Goal: Communication & Community: Answer question/provide support

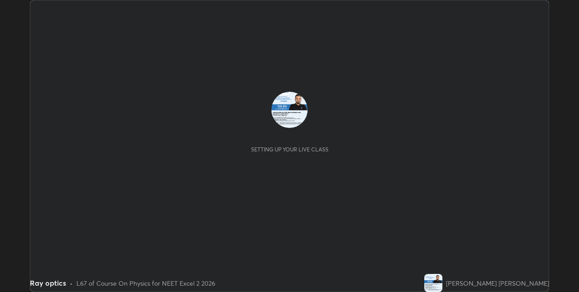
scroll to position [292, 579]
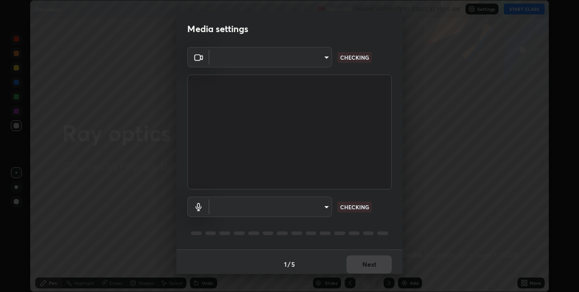
type input "8eb8a9b94d543390f1bf6c46f2de83bcb95ddf8c53c718d69585ea9f7ba8e57b"
click at [313, 65] on body "Erase all Ray optics Recording WAS SCHEDULED TO START AT 11:00 AM Settings STAR…" at bounding box center [289, 146] width 579 height 292
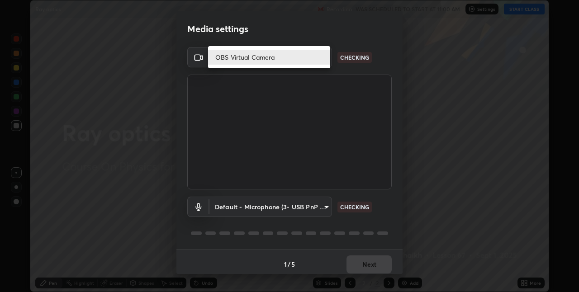
click at [314, 58] on li "OBS Virtual Camera" at bounding box center [269, 57] width 122 height 15
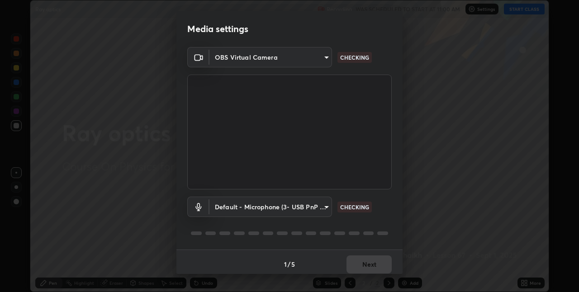
click at [309, 207] on body "Erase all Ray optics Recording WAS SCHEDULED TO START AT 11:00 AM Settings STAR…" at bounding box center [289, 146] width 579 height 292
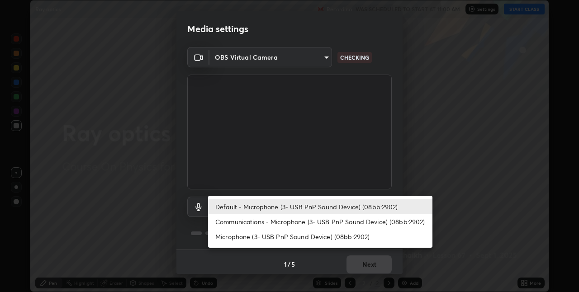
click at [317, 224] on li "Communications - Microphone (3- USB PnP Sound Device) (08bb:2902)" at bounding box center [320, 221] width 224 height 15
type input "communications"
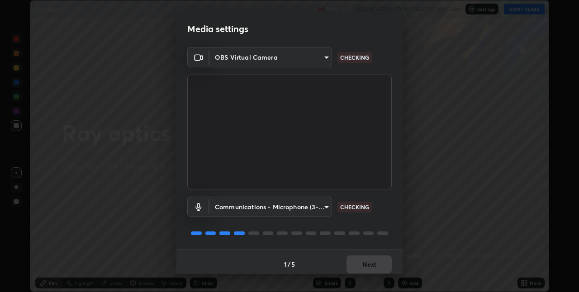
scroll to position [5, 0]
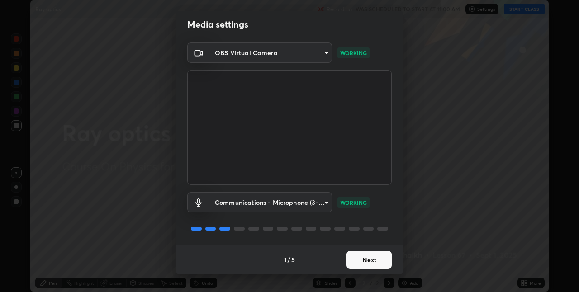
click at [373, 258] on button "Next" at bounding box center [369, 260] width 45 height 18
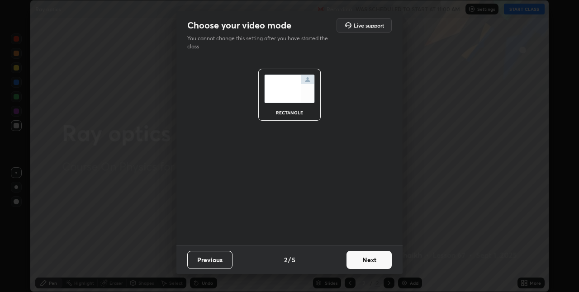
scroll to position [0, 0]
click at [377, 261] on button "Next" at bounding box center [369, 260] width 45 height 18
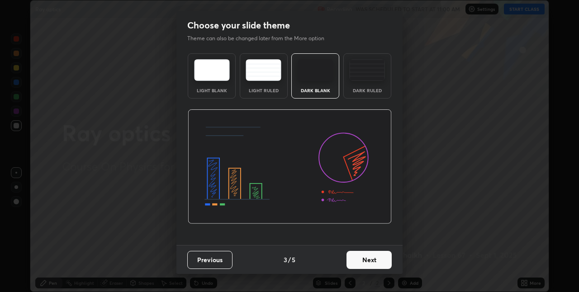
click at [381, 261] on button "Next" at bounding box center [369, 260] width 45 height 18
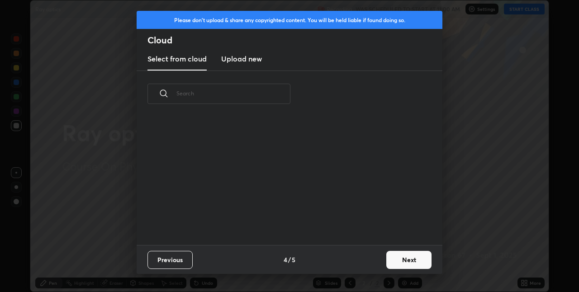
click at [396, 258] on button "Next" at bounding box center [408, 260] width 45 height 18
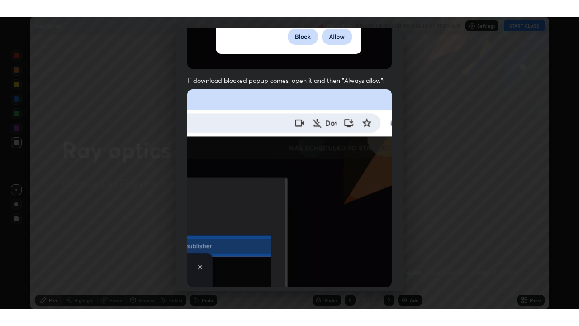
scroll to position [189, 0]
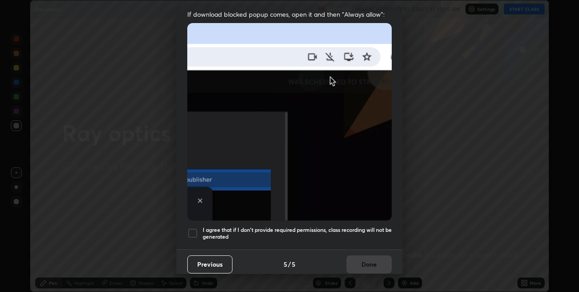
click at [195, 228] on div at bounding box center [192, 233] width 11 height 11
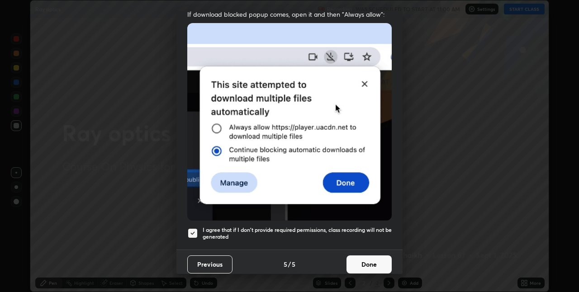
click at [372, 258] on button "Done" at bounding box center [369, 265] width 45 height 18
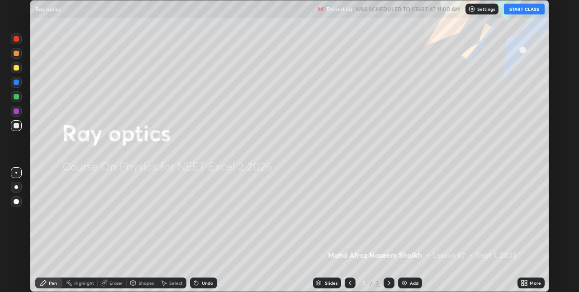
click at [522, 12] on button "START CLASS" at bounding box center [524, 9] width 41 height 11
click at [523, 285] on icon at bounding box center [523, 285] width 2 height 2
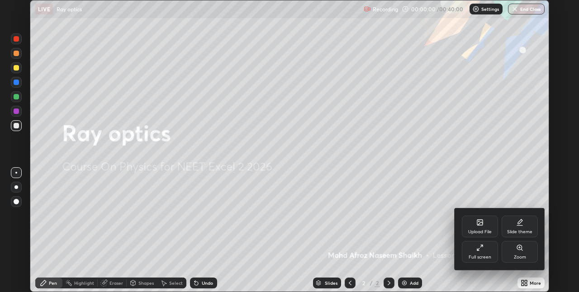
click at [478, 249] on icon at bounding box center [478, 249] width 2 height 2
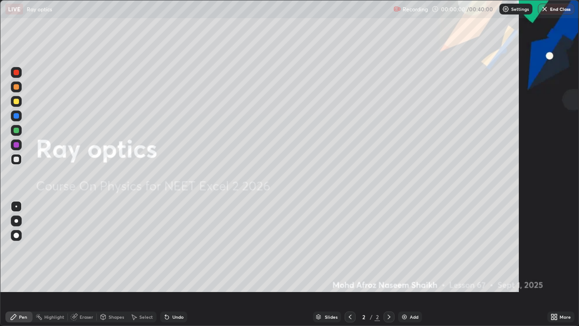
scroll to position [326, 579]
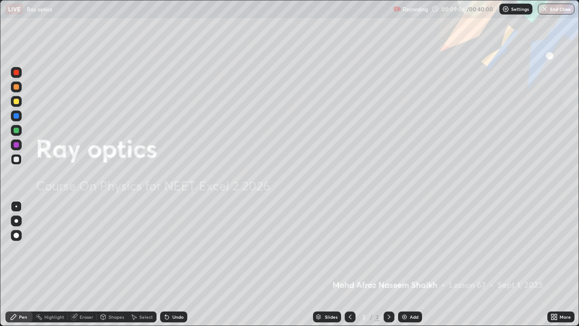
click at [402, 292] on img at bounding box center [404, 316] width 7 height 7
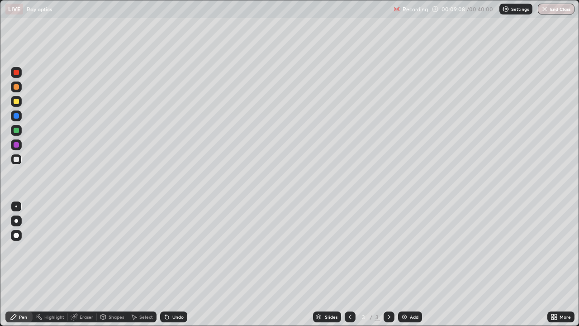
click at [16, 103] on div at bounding box center [16, 101] width 5 height 5
click at [17, 159] on div at bounding box center [16, 159] width 5 height 5
click at [21, 102] on div at bounding box center [16, 101] width 11 height 11
click at [17, 161] on div at bounding box center [16, 159] width 5 height 5
click at [16, 86] on div at bounding box center [16, 86] width 5 height 5
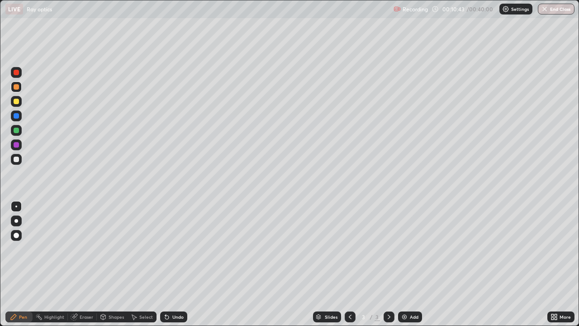
click at [15, 103] on div at bounding box center [16, 101] width 5 height 5
click at [16, 159] on div at bounding box center [16, 159] width 5 height 5
click at [16, 102] on div at bounding box center [16, 101] width 5 height 5
click at [19, 160] on div at bounding box center [16, 159] width 5 height 5
click at [16, 103] on div at bounding box center [16, 101] width 5 height 5
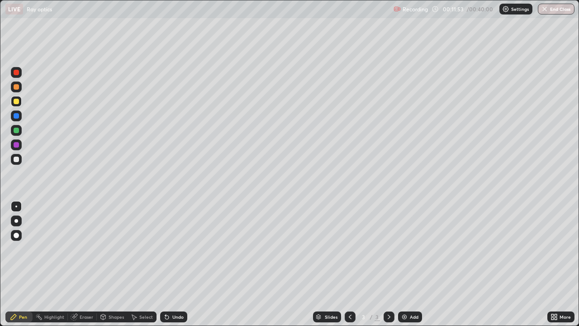
click at [17, 158] on div at bounding box center [16, 159] width 5 height 5
click at [18, 103] on div at bounding box center [16, 101] width 5 height 5
click at [19, 162] on div at bounding box center [16, 159] width 11 height 11
click at [18, 161] on div at bounding box center [16, 159] width 5 height 5
click at [18, 83] on div at bounding box center [16, 86] width 11 height 11
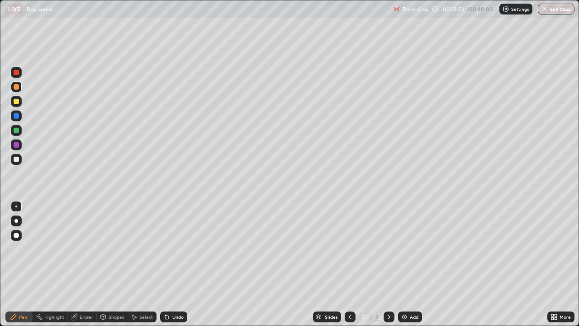
click at [16, 102] on div at bounding box center [16, 101] width 5 height 5
click at [17, 162] on div at bounding box center [16, 159] width 11 height 11
click at [167, 292] on icon at bounding box center [166, 316] width 7 height 7
click at [15, 98] on div at bounding box center [16, 101] width 11 height 11
click at [17, 89] on div at bounding box center [16, 86] width 5 height 5
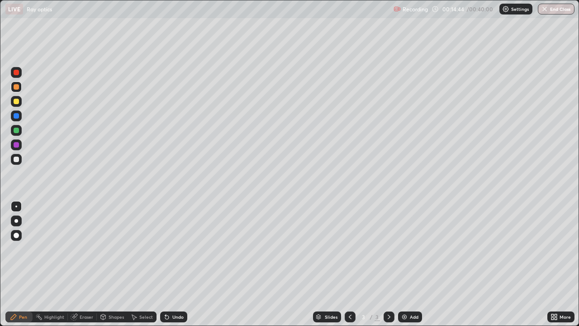
click at [15, 159] on div at bounding box center [16, 159] width 5 height 5
click at [168, 292] on div "Undo" at bounding box center [173, 316] width 27 height 11
click at [165, 292] on icon at bounding box center [165, 314] width 1 height 1
click at [165, 292] on icon at bounding box center [167, 317] width 4 height 4
click at [19, 157] on div at bounding box center [16, 159] width 11 height 11
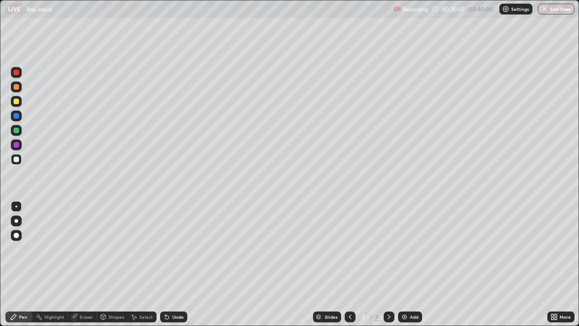
click at [404, 292] on div "Add" at bounding box center [410, 316] width 24 height 11
click at [16, 161] on div at bounding box center [16, 159] width 5 height 5
click at [389, 292] on icon at bounding box center [388, 316] width 7 height 7
click at [350, 292] on icon at bounding box center [350, 316] width 7 height 7
click at [388, 292] on icon at bounding box center [388, 316] width 7 height 7
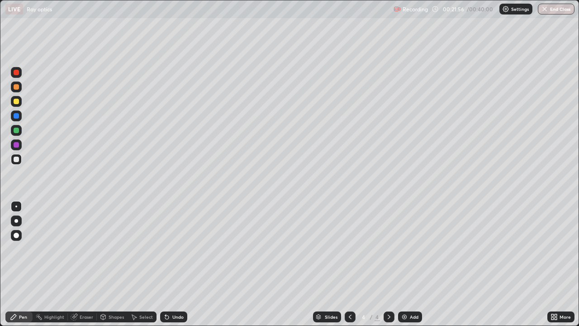
click at [15, 103] on div at bounding box center [16, 101] width 5 height 5
click at [17, 158] on div at bounding box center [16, 159] width 5 height 5
click at [15, 85] on div at bounding box center [16, 86] width 5 height 5
click at [17, 159] on div at bounding box center [16, 159] width 5 height 5
click at [17, 89] on div at bounding box center [16, 86] width 5 height 5
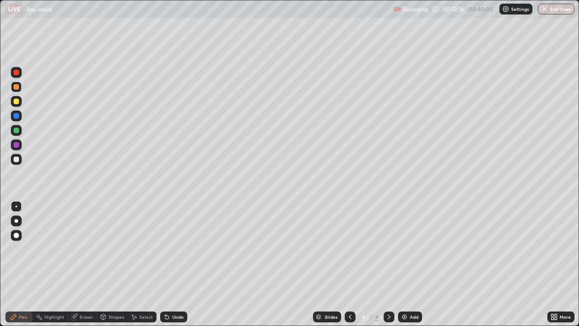
click at [16, 160] on div at bounding box center [16, 159] width 5 height 5
click at [18, 104] on div at bounding box center [16, 101] width 11 height 11
click at [16, 161] on div at bounding box center [16, 159] width 5 height 5
click at [16, 90] on div at bounding box center [16, 86] width 11 height 11
click at [17, 104] on div at bounding box center [16, 101] width 5 height 5
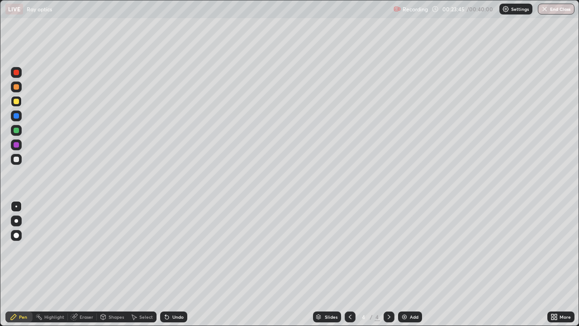
click at [15, 51] on div "Erase all" at bounding box center [16, 163] width 22 height 290
click at [21, 160] on div at bounding box center [16, 159] width 11 height 11
click at [19, 89] on div at bounding box center [16, 86] width 11 height 11
click at [18, 161] on div at bounding box center [16, 159] width 5 height 5
click at [17, 99] on div at bounding box center [16, 101] width 5 height 5
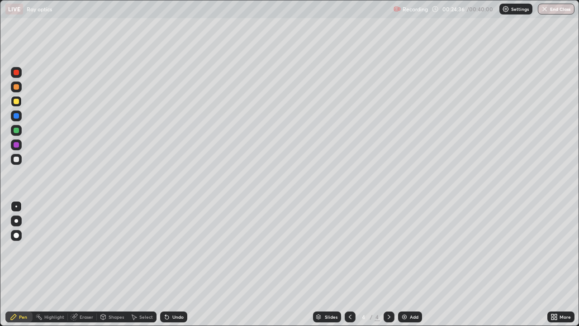
click at [21, 161] on div at bounding box center [16, 159] width 11 height 11
click at [21, 87] on div at bounding box center [16, 86] width 11 height 11
click at [19, 100] on div at bounding box center [16, 101] width 5 height 5
click at [171, 292] on div "Undo" at bounding box center [173, 316] width 27 height 11
click at [19, 156] on div at bounding box center [16, 159] width 11 height 11
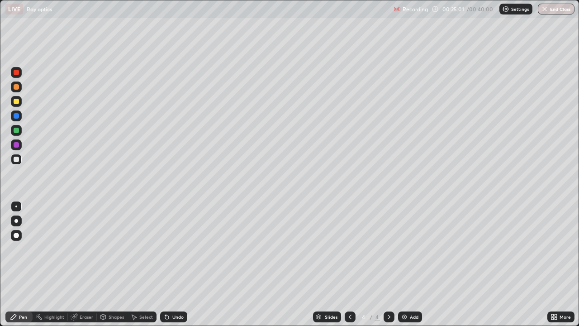
click at [15, 100] on div at bounding box center [16, 101] width 5 height 5
click at [166, 292] on icon at bounding box center [167, 317] width 4 height 4
click at [21, 159] on div at bounding box center [16, 159] width 11 height 11
click at [18, 87] on div at bounding box center [16, 86] width 5 height 5
click at [17, 72] on div at bounding box center [16, 72] width 5 height 5
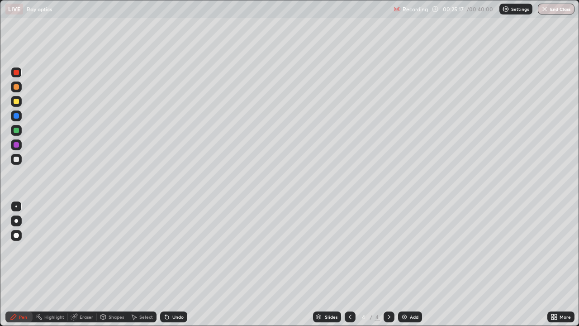
click at [165, 292] on icon at bounding box center [167, 317] width 4 height 4
click at [166, 292] on icon at bounding box center [167, 317] width 4 height 4
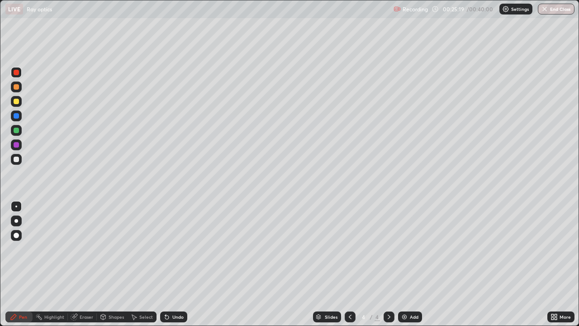
click at [166, 292] on icon at bounding box center [167, 317] width 4 height 4
click at [20, 161] on div at bounding box center [16, 159] width 11 height 11
click at [18, 86] on div at bounding box center [16, 86] width 5 height 5
click at [172, 292] on div "Undo" at bounding box center [177, 316] width 11 height 5
click at [17, 158] on div at bounding box center [16, 159] width 5 height 5
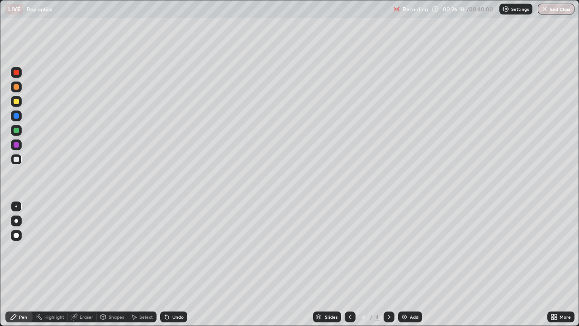
click at [15, 73] on div at bounding box center [16, 72] width 5 height 5
click at [19, 158] on div at bounding box center [16, 159] width 5 height 5
click at [166, 292] on icon at bounding box center [167, 317] width 4 height 4
click at [167, 292] on icon at bounding box center [167, 317] width 4 height 4
click at [166, 292] on icon at bounding box center [167, 317] width 4 height 4
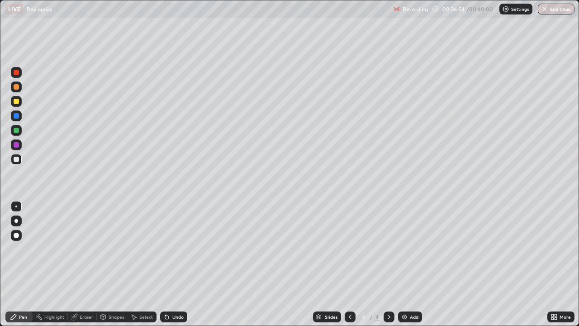
click at [83, 292] on div "Eraser" at bounding box center [87, 316] width 14 height 5
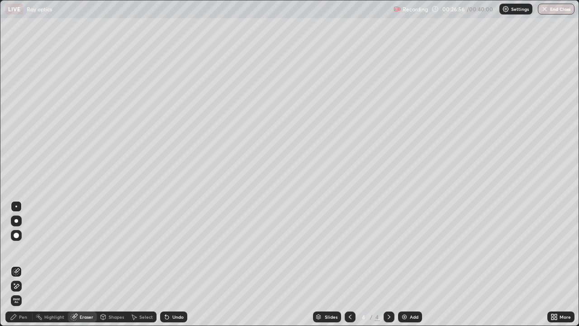
click at [24, 292] on div "Pen" at bounding box center [23, 316] width 8 height 5
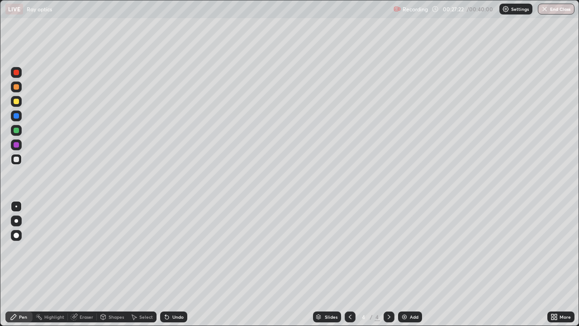
click at [167, 292] on icon at bounding box center [167, 317] width 4 height 4
click at [404, 292] on img at bounding box center [404, 316] width 7 height 7
click at [14, 102] on div at bounding box center [16, 101] width 5 height 5
click at [350, 292] on icon at bounding box center [350, 316] width 7 height 7
click at [385, 292] on icon at bounding box center [388, 316] width 7 height 7
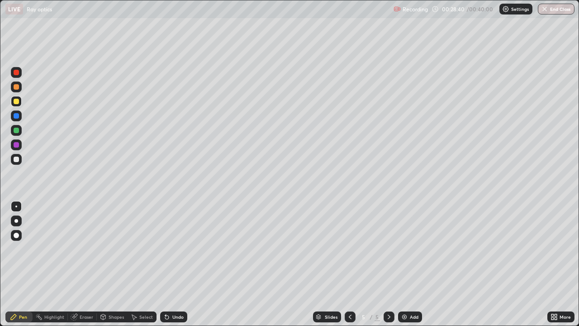
click at [165, 292] on icon at bounding box center [167, 317] width 4 height 4
click at [166, 292] on icon at bounding box center [167, 317] width 4 height 4
click at [17, 87] on div at bounding box center [16, 86] width 5 height 5
click at [17, 159] on div at bounding box center [16, 159] width 5 height 5
click at [165, 292] on icon at bounding box center [167, 317] width 4 height 4
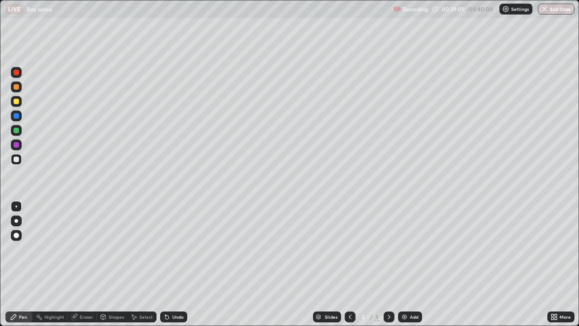
click at [166, 292] on icon at bounding box center [167, 317] width 4 height 4
click at [15, 101] on div at bounding box center [16, 101] width 5 height 5
click at [16, 159] on div at bounding box center [16, 159] width 5 height 5
click at [16, 86] on div at bounding box center [16, 86] width 5 height 5
click at [19, 159] on div at bounding box center [16, 159] width 5 height 5
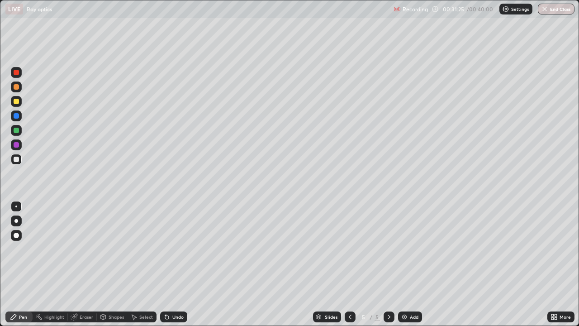
click at [16, 104] on div at bounding box center [16, 101] width 5 height 5
click at [16, 87] on div at bounding box center [16, 86] width 5 height 5
click at [165, 292] on icon at bounding box center [167, 317] width 4 height 4
click at [14, 88] on div at bounding box center [16, 86] width 5 height 5
click at [171, 292] on div "Undo" at bounding box center [173, 316] width 27 height 11
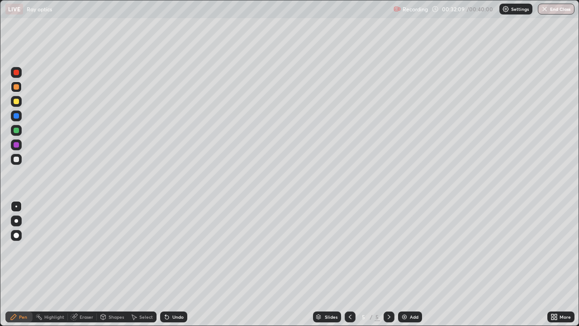
click at [77, 292] on icon at bounding box center [74, 316] width 7 height 7
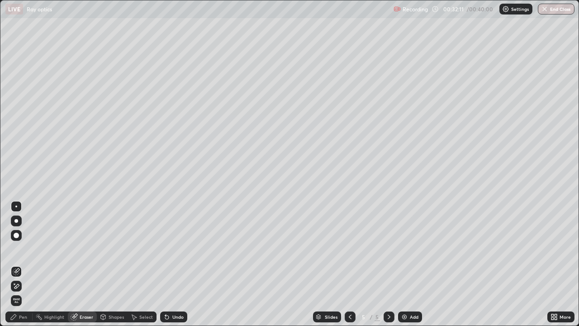
click at [24, 292] on div "Pen" at bounding box center [23, 316] width 8 height 5
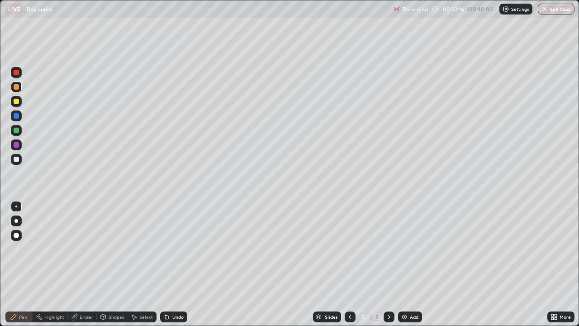
click at [19, 160] on div at bounding box center [16, 159] width 5 height 5
click at [166, 292] on icon at bounding box center [167, 317] width 4 height 4
click at [349, 292] on icon at bounding box center [350, 316] width 7 height 7
click at [564, 14] on button "End Class" at bounding box center [557, 9] width 36 height 11
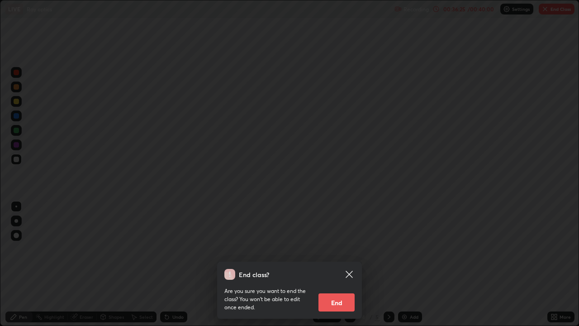
click at [462, 275] on div "End class? Are you sure you want to end the class? You won’t be able to edit on…" at bounding box center [289, 163] width 579 height 326
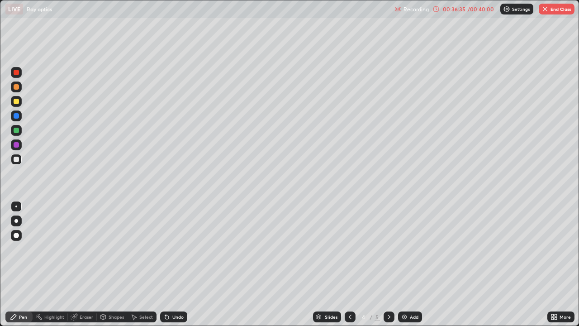
click at [547, 13] on button "End Class" at bounding box center [557, 9] width 36 height 11
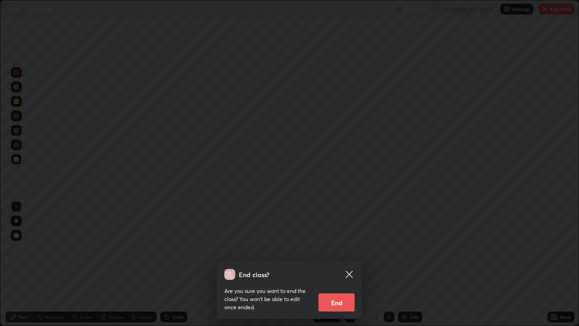
click at [508, 216] on div "End class? Are you sure you want to end the class? You won’t be able to edit on…" at bounding box center [289, 163] width 579 height 326
click at [171, 197] on div "End class? Are you sure you want to end the class? You won’t be able to edit on…" at bounding box center [289, 163] width 579 height 326
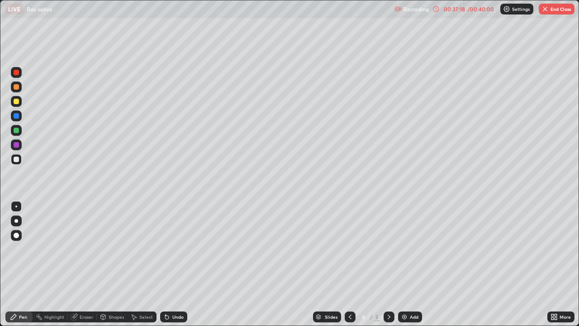
click at [551, 9] on button "End Class" at bounding box center [557, 9] width 36 height 11
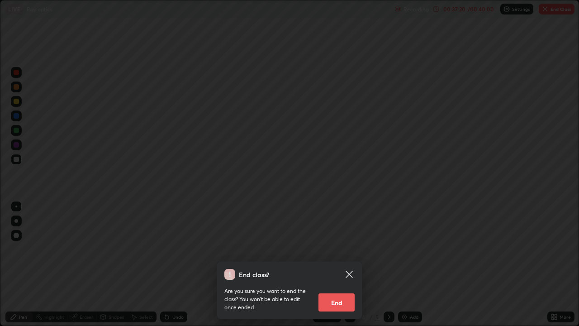
click at [94, 286] on div "End class? Are you sure you want to end the class? You won’t be able to edit on…" at bounding box center [289, 163] width 579 height 326
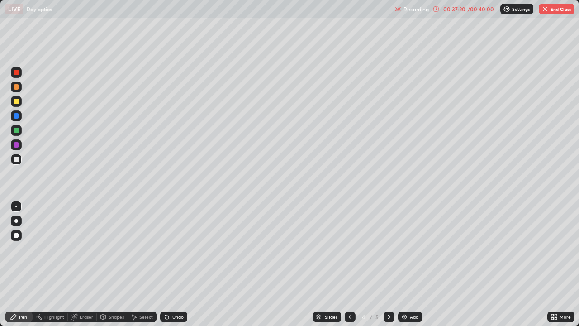
click at [353, 271] on div at bounding box center [289, 163] width 579 height 326
click at [387, 292] on icon at bounding box center [388, 316] width 7 height 7
click at [559, 7] on button "End Class" at bounding box center [557, 9] width 36 height 11
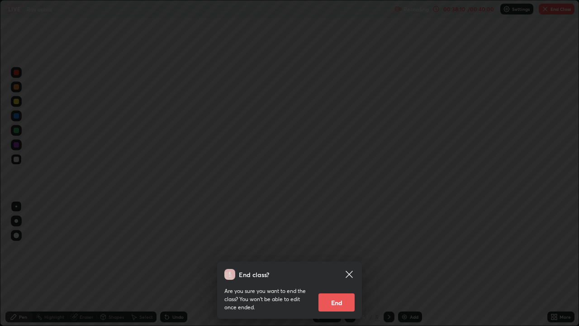
click at [340, 292] on button "End" at bounding box center [336, 302] width 36 height 18
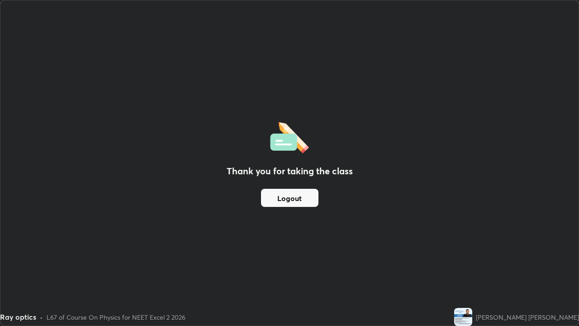
click at [303, 195] on button "Logout" at bounding box center [289, 198] width 57 height 18
